Goal: Find specific page/section: Find specific page/section

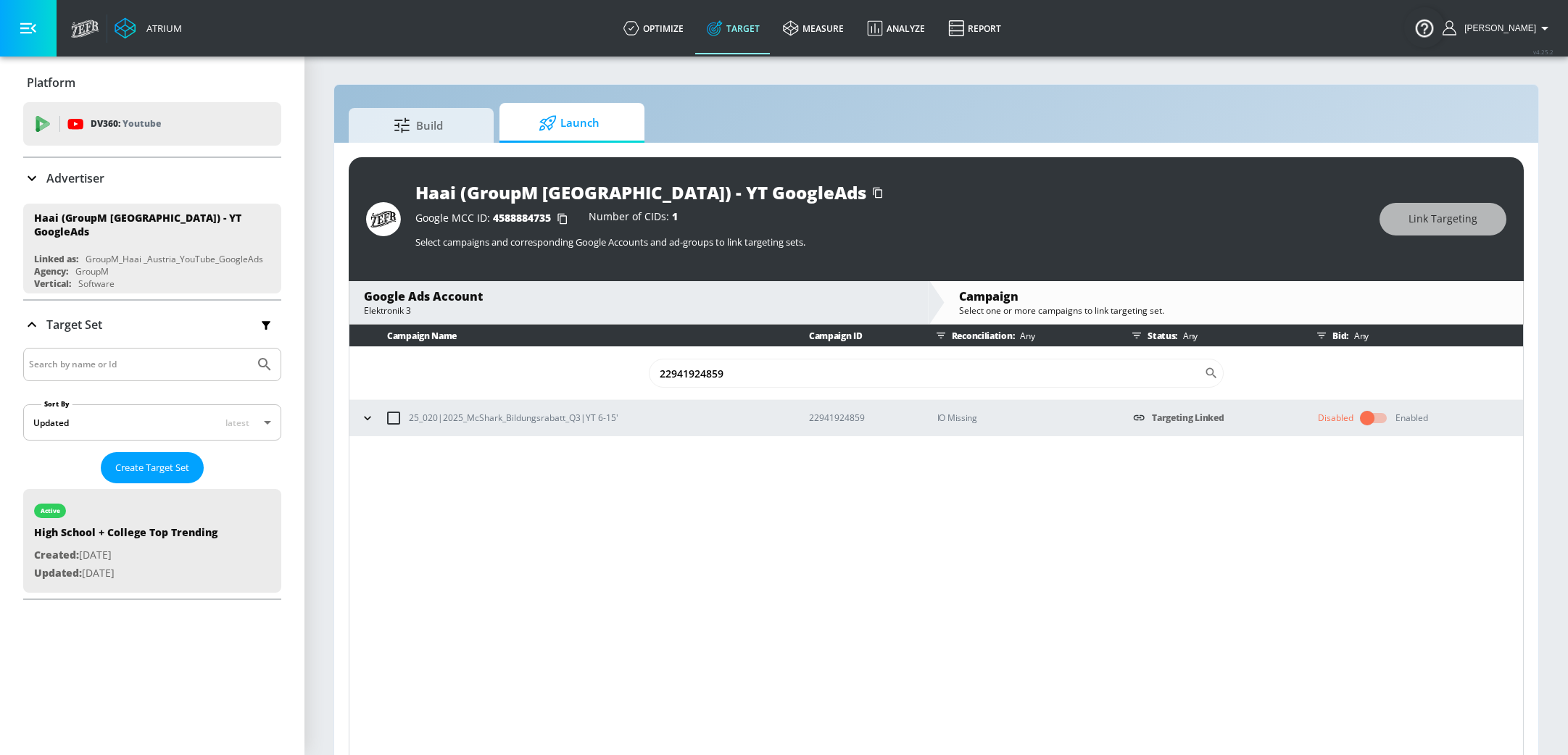
click at [62, 189] on div "Advertiser" at bounding box center [152, 178] width 258 height 41
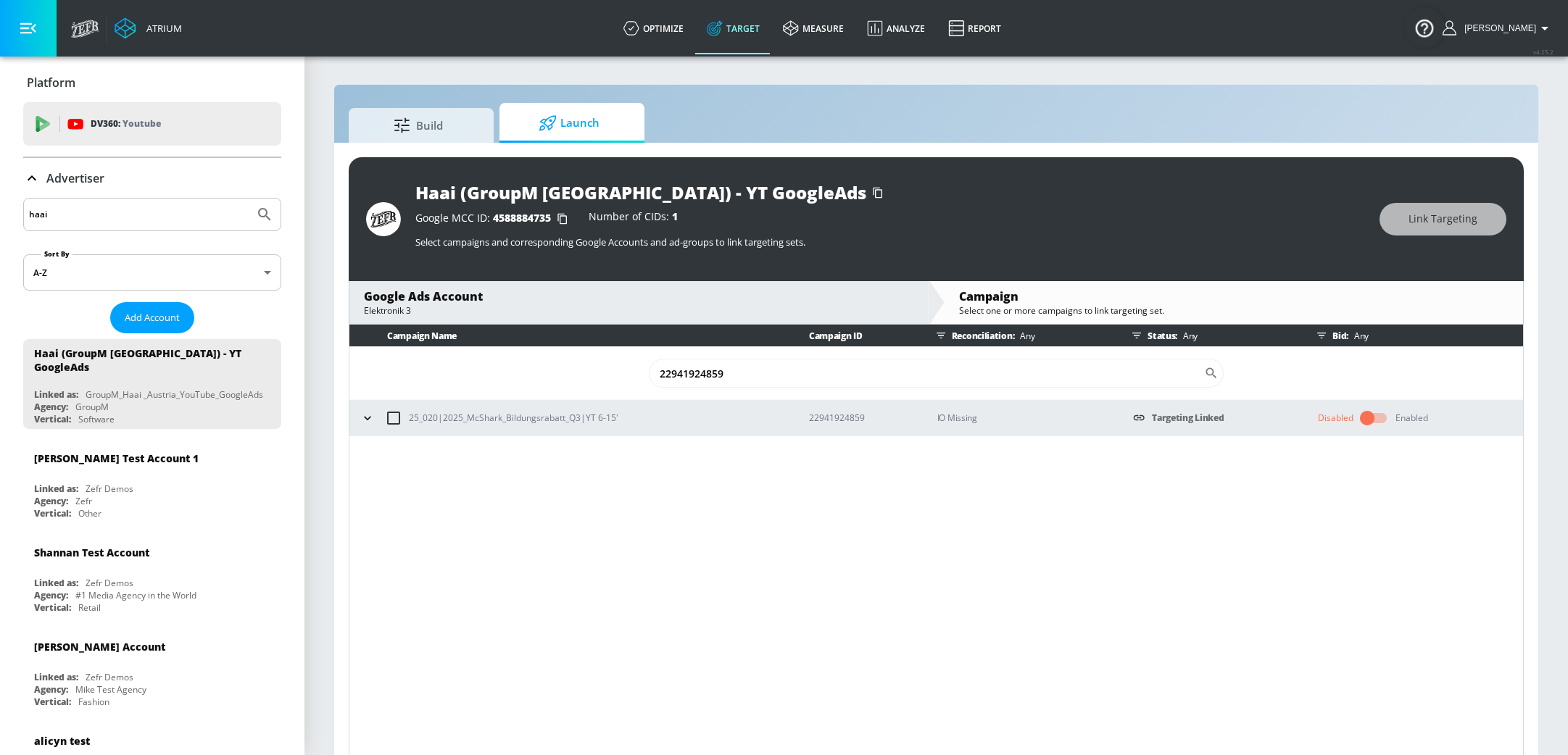
click at [189, 219] on input "haai" at bounding box center [139, 214] width 220 height 19
type input "content group"
click at [249, 199] on button "Submit Search" at bounding box center [265, 215] width 32 height 32
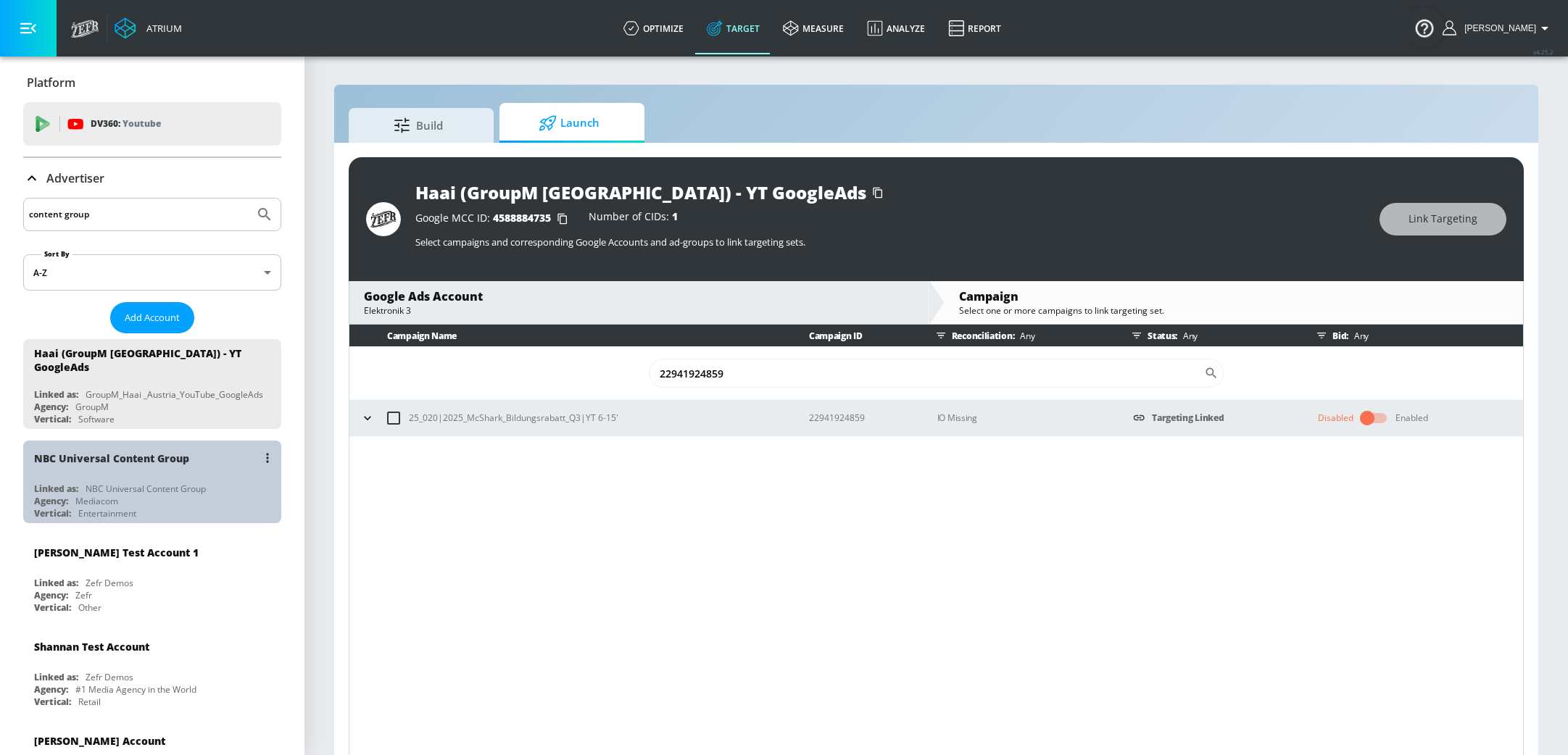
click at [165, 482] on div "NBC Universal Content Group" at bounding box center [146, 488] width 120 height 12
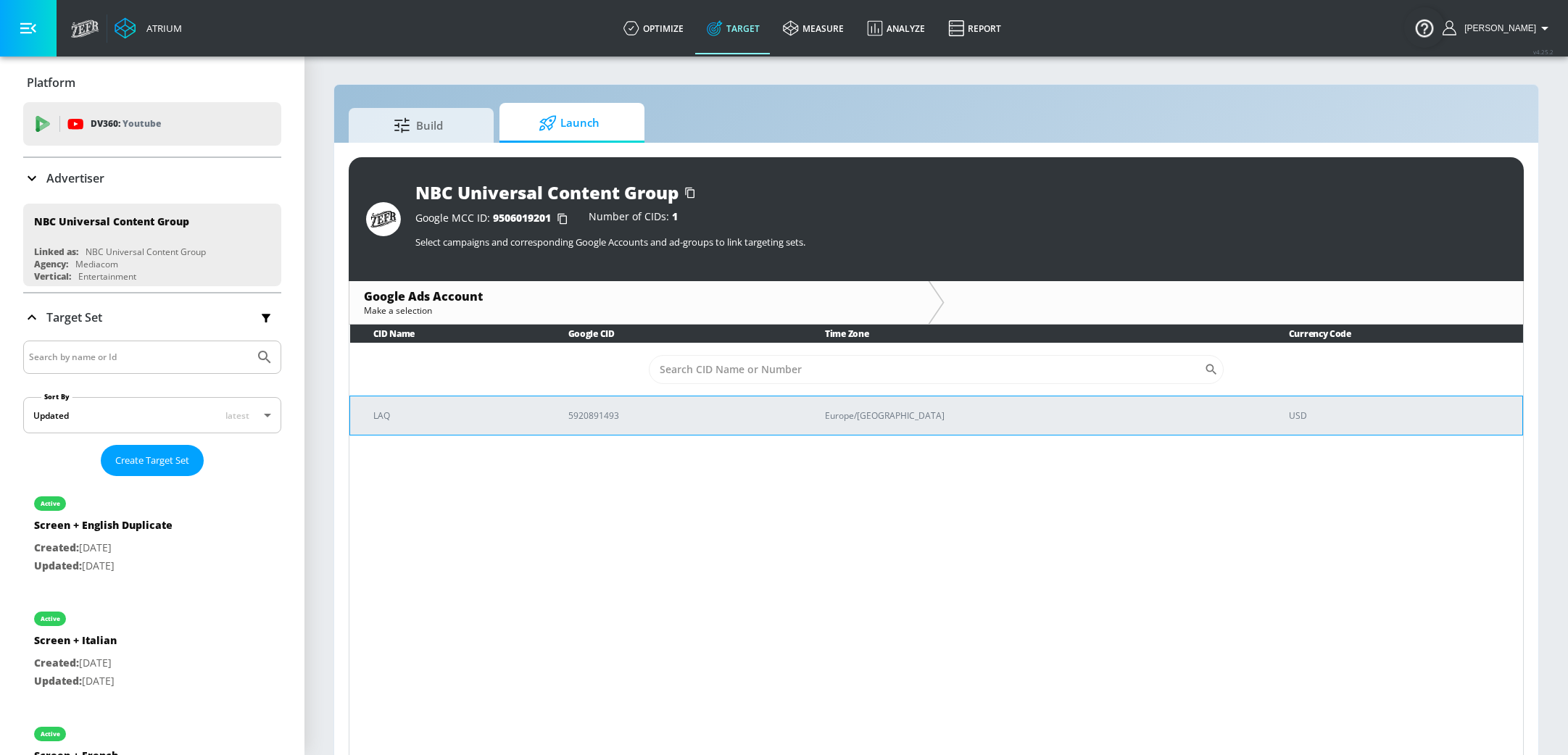
click at [525, 418] on p "LAQ" at bounding box center [453, 415] width 160 height 15
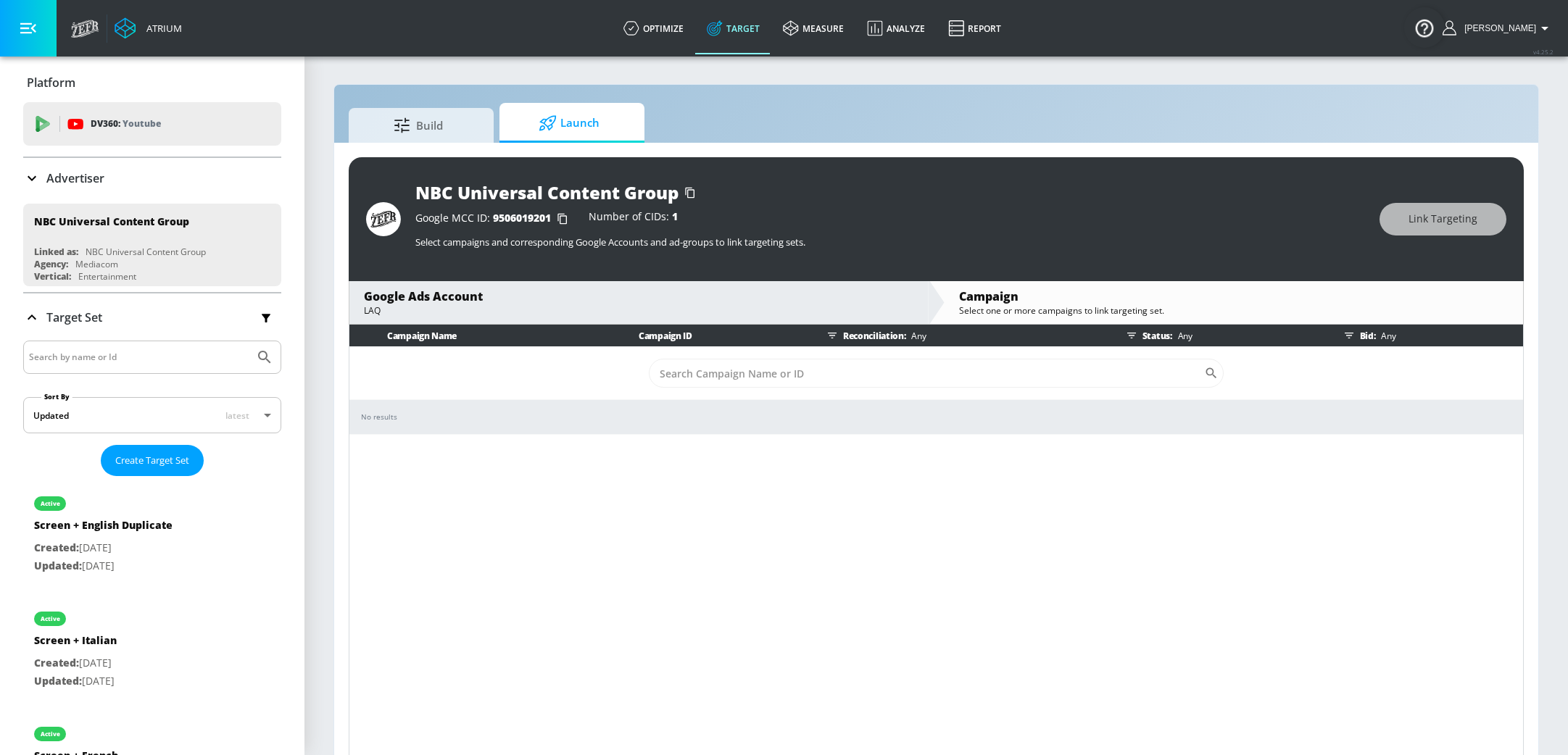
click at [427, 437] on div "Campaign Name Campaign ID Reconciliation: Any Status: Any Bid: Any ​ No results" at bounding box center [936, 542] width 1176 height 436
